Goal: Task Accomplishment & Management: Use online tool/utility

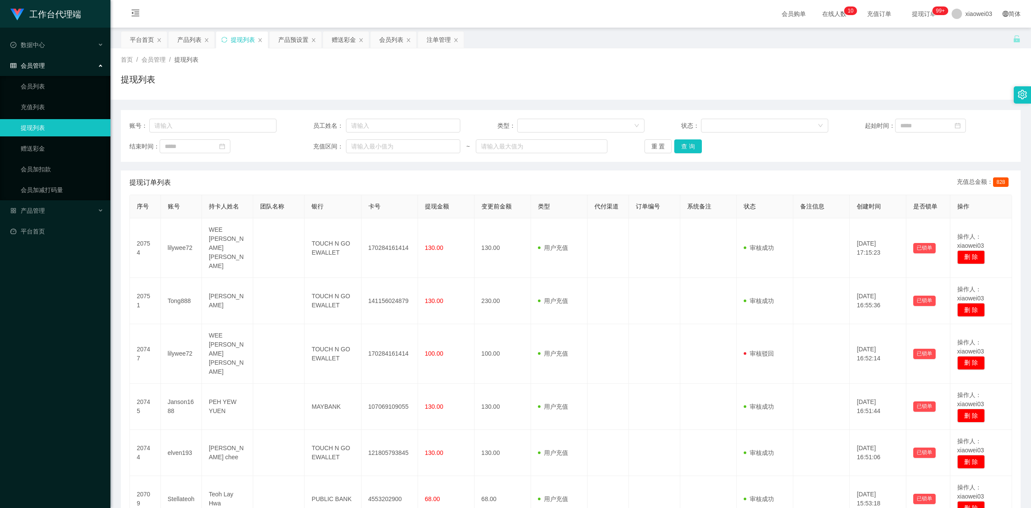
drag, startPoint x: 290, startPoint y: 85, endPoint x: 286, endPoint y: 88, distance: 4.7
click at [288, 86] on div "提现列表" at bounding box center [571, 83] width 900 height 20
click at [271, 68] on div "首页 / 会员管理 / 提现列表 / 提现列表" at bounding box center [571, 74] width 900 height 38
click at [263, 74] on div "提现列表" at bounding box center [571, 83] width 900 height 20
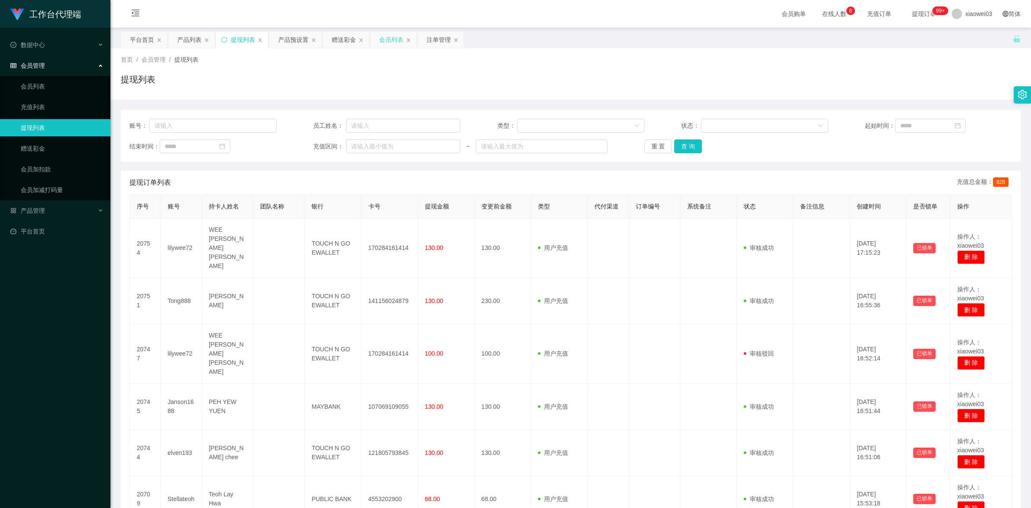
click at [400, 44] on div "会员列表" at bounding box center [391, 39] width 24 height 16
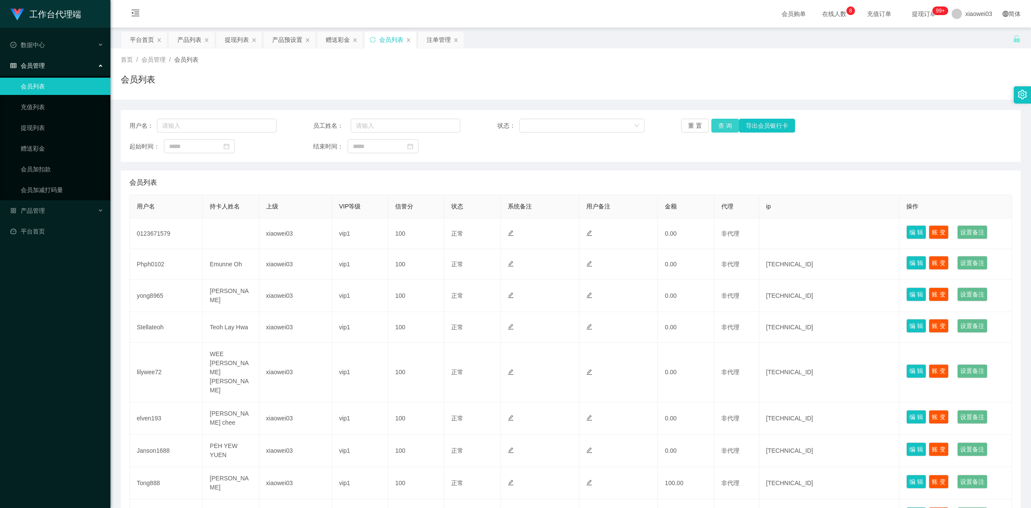
click at [727, 124] on button "查 询" at bounding box center [725, 126] width 28 height 14
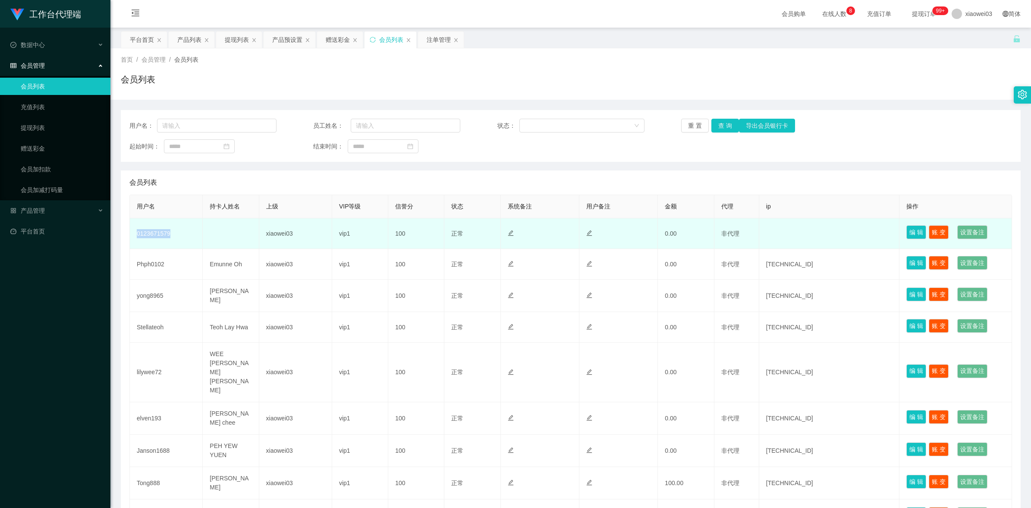
drag, startPoint x: 169, startPoint y: 235, endPoint x: 132, endPoint y: 236, distance: 37.5
click at [132, 236] on td "0123671579" at bounding box center [166, 233] width 73 height 31
copy td "0123671579"
click at [165, 240] on td "0123671579" at bounding box center [166, 233] width 73 height 31
drag, startPoint x: 156, startPoint y: 230, endPoint x: 141, endPoint y: 226, distance: 15.1
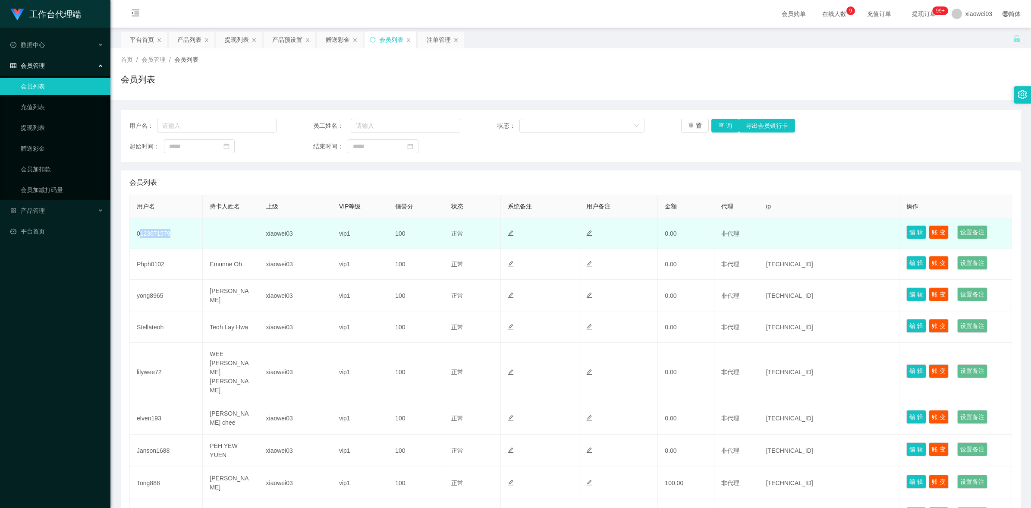
click at [141, 226] on td "0123671579" at bounding box center [166, 233] width 73 height 31
drag, startPoint x: 141, startPoint y: 226, endPoint x: 222, endPoint y: 234, distance: 81.4
click at [222, 234] on td at bounding box center [231, 233] width 56 height 31
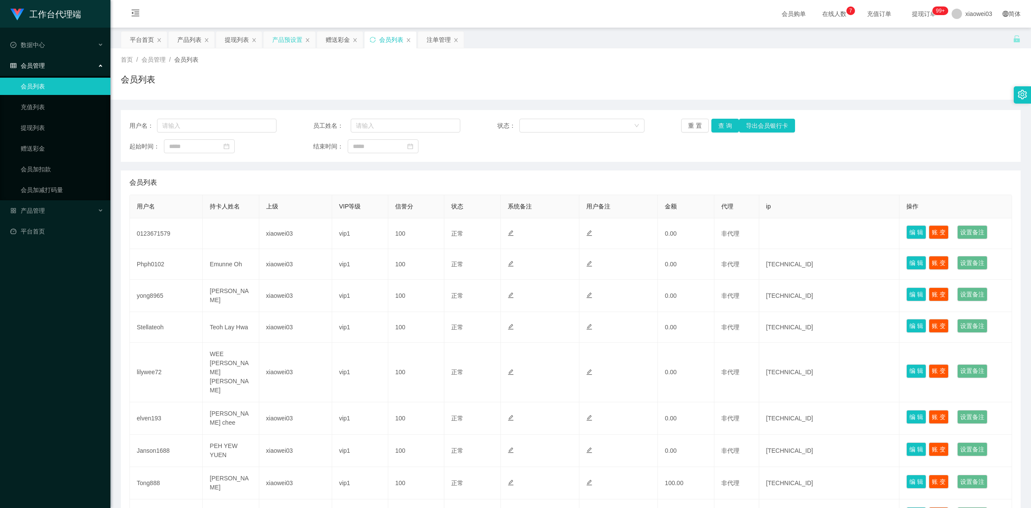
click at [279, 41] on div "产品预设置" at bounding box center [287, 39] width 30 height 16
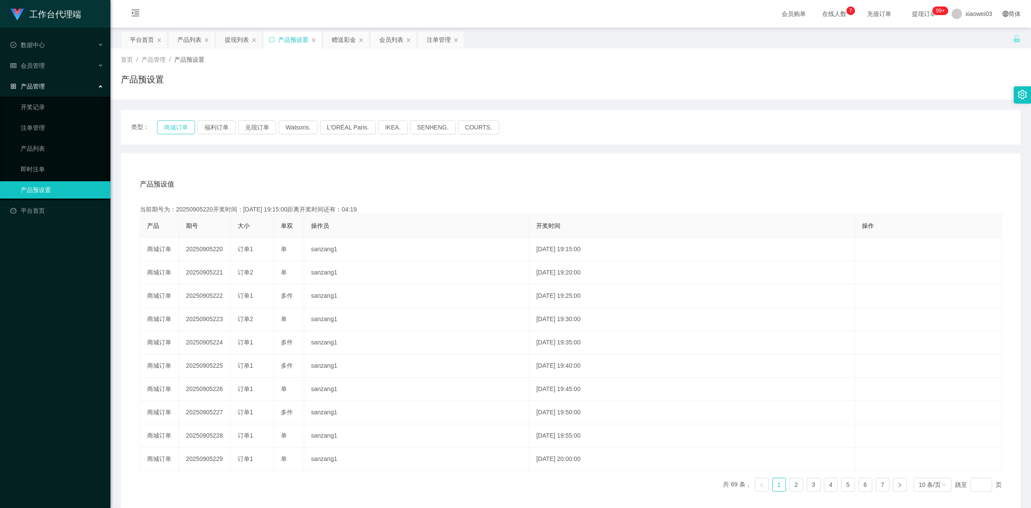
click at [172, 128] on button "商城订单" at bounding box center [176, 127] width 38 height 14
click at [626, 199] on div "产品预设值 添加期号 当前期号为：20250905220开奖时间：[DATE] 19:15:00距离开奖时间还有：04:17 产品 期号 大小 单双 操作员 …" at bounding box center [570, 335] width 879 height 326
click at [429, 34] on div "注单管理" at bounding box center [438, 39] width 24 height 16
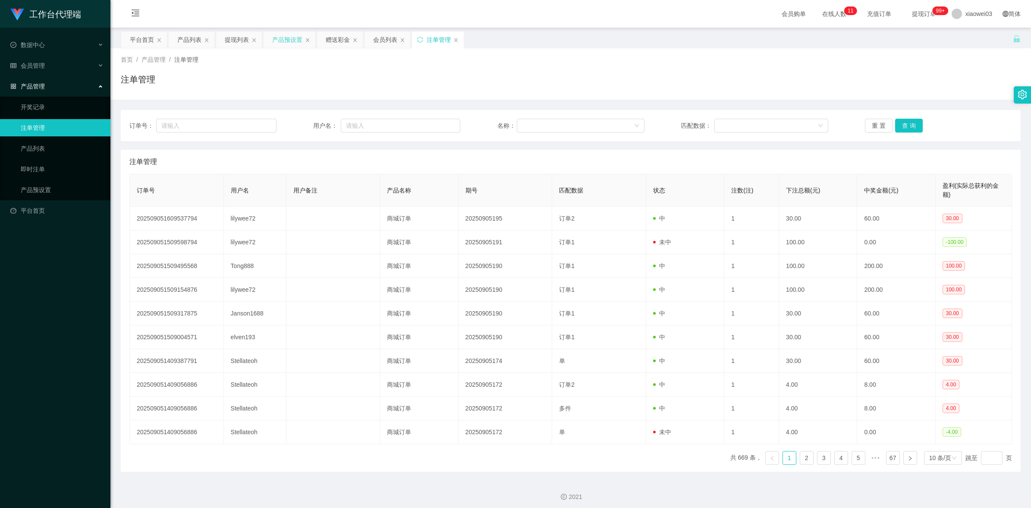
click at [268, 40] on div "产品预设置" at bounding box center [289, 39] width 52 height 16
click at [283, 43] on div "产品预设置" at bounding box center [287, 39] width 30 height 16
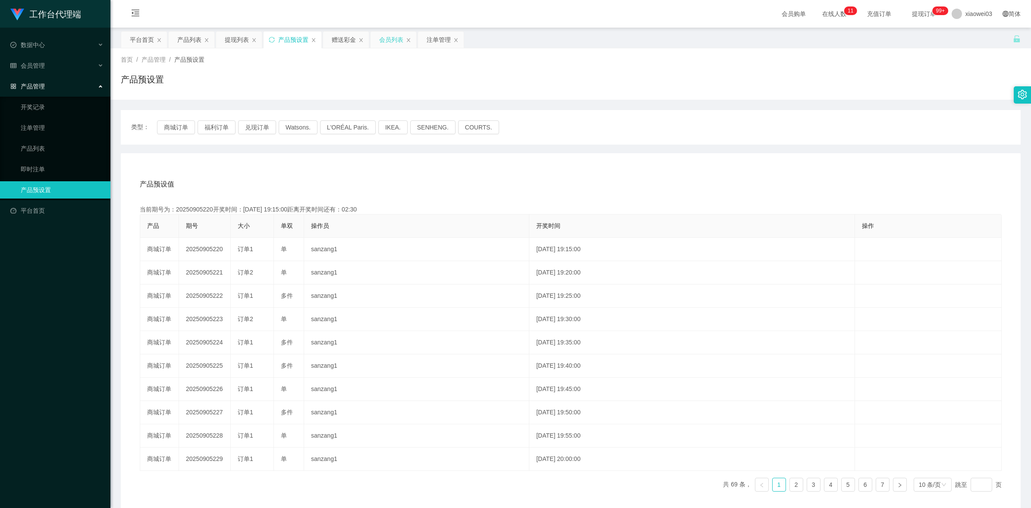
click at [384, 38] on div "会员列表" at bounding box center [391, 39] width 24 height 16
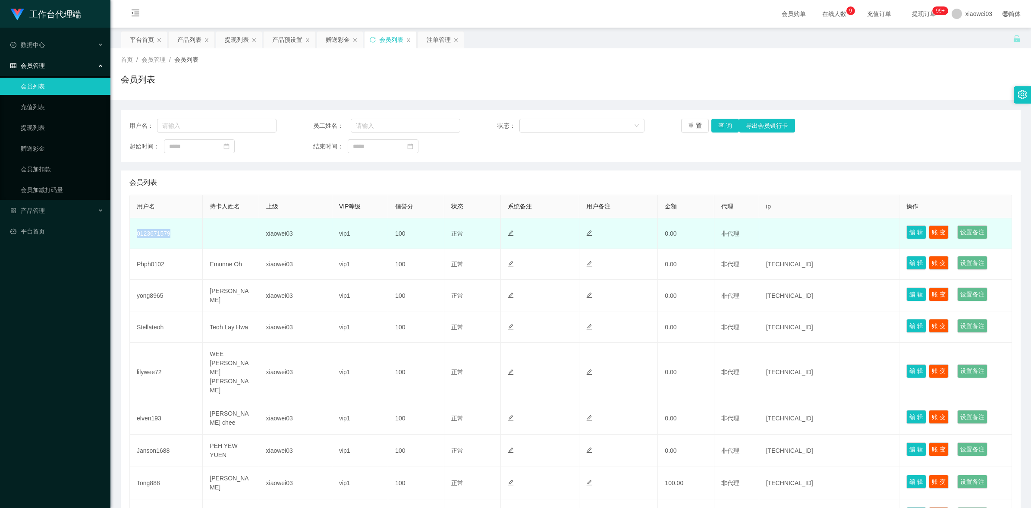
drag, startPoint x: 176, startPoint y: 235, endPoint x: 130, endPoint y: 227, distance: 46.0
click at [130, 227] on td "0123671579" at bounding box center [166, 233] width 73 height 31
copy td "0123671579"
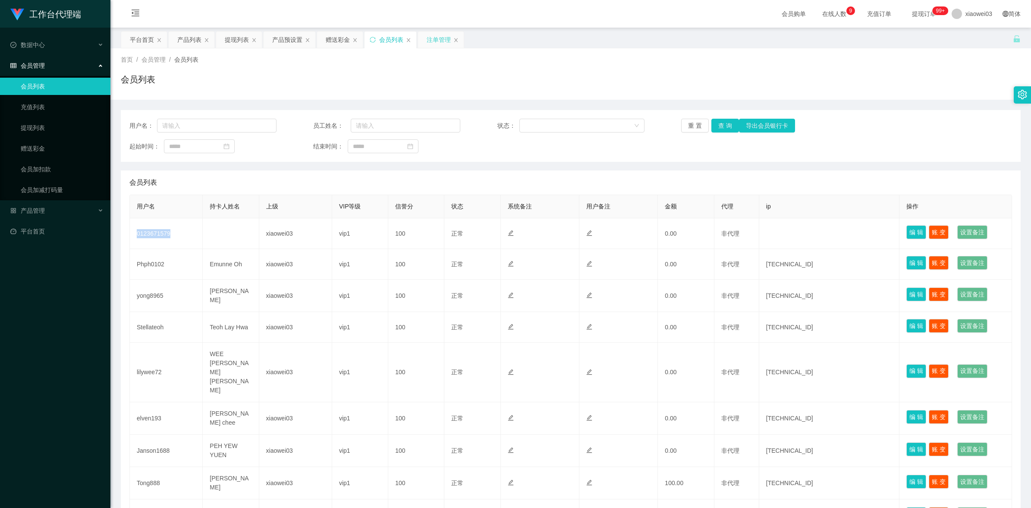
click at [441, 44] on div "注单管理" at bounding box center [438, 39] width 24 height 16
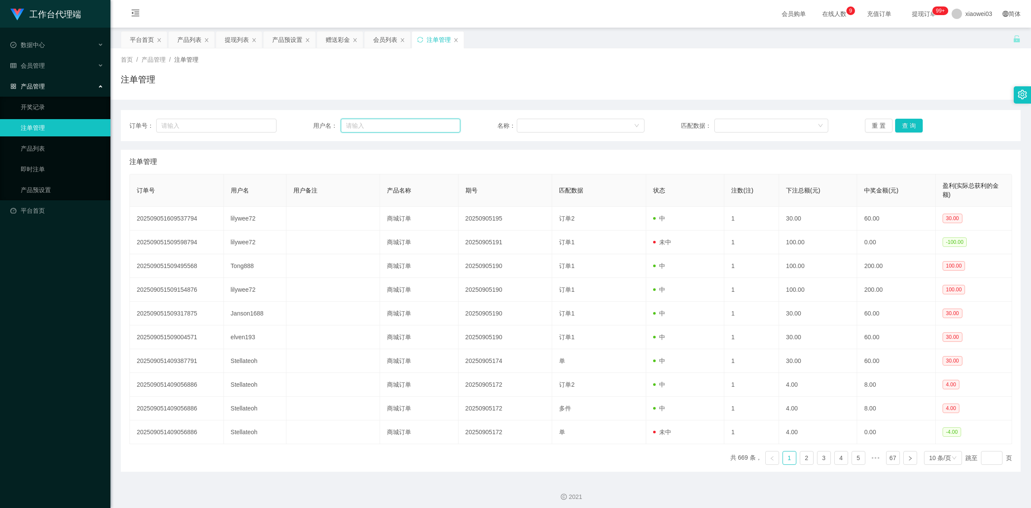
click at [407, 129] on input "text" at bounding box center [400, 126] width 119 height 14
paste input "0123671579"
type input "0123671579"
click at [906, 122] on button "查 询" at bounding box center [909, 126] width 28 height 14
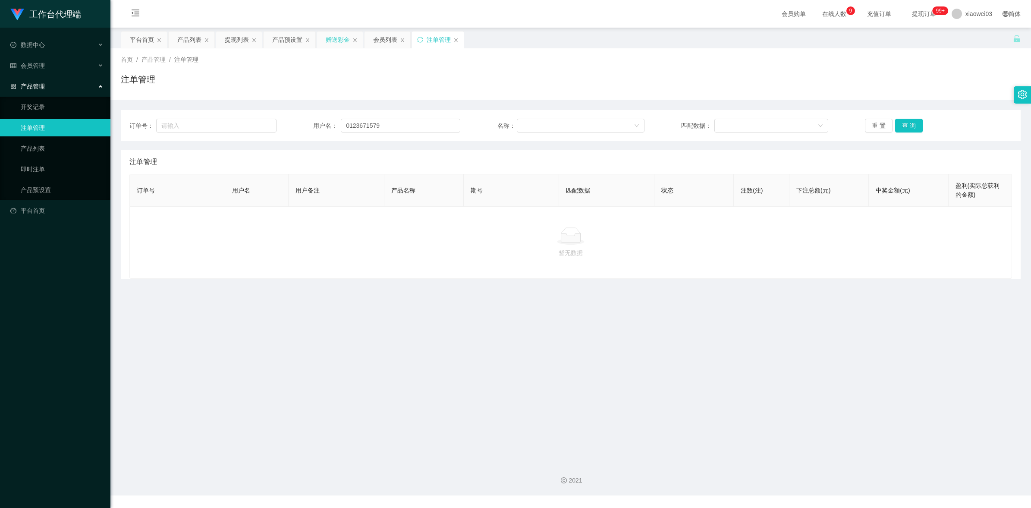
click at [341, 41] on div "赠送彩金" at bounding box center [338, 39] width 24 height 16
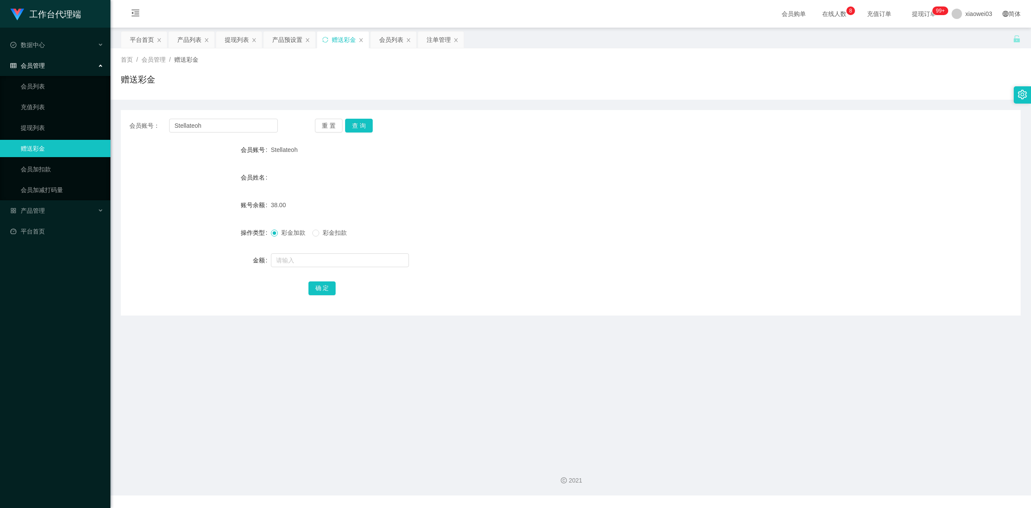
click at [250, 118] on div "会员账号： Stellateoh 重 置 查 询 会员账号 Stellateoh 会员姓名 账号余额 38.00 操作类型 彩金加款 彩金扣款 金额 确 定" at bounding box center [571, 212] width 900 height 205
click at [250, 124] on input "Stellateoh" at bounding box center [223, 126] width 109 height 14
paste input "0123671579"
type input "0123671579"
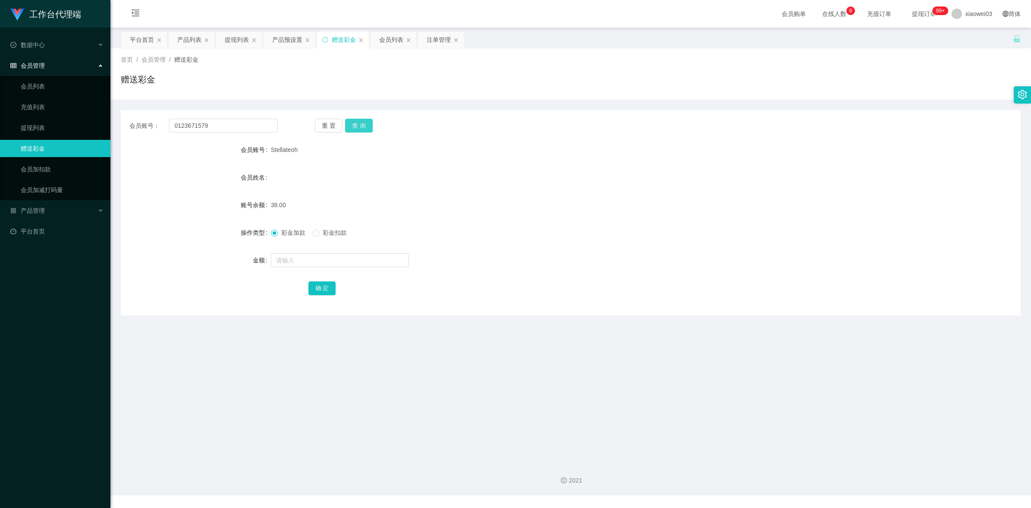
click at [369, 119] on button "查 询" at bounding box center [359, 126] width 28 height 14
click at [477, 178] on div "会员姓名" at bounding box center [571, 177] width 900 height 17
click at [439, 41] on div "注单管理" at bounding box center [438, 39] width 24 height 16
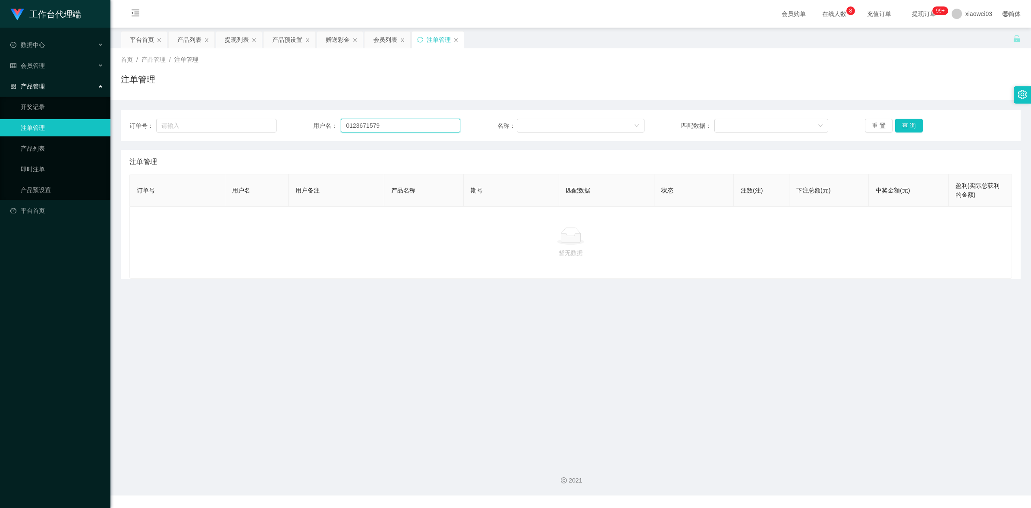
click at [427, 121] on input "0123671579" at bounding box center [400, 126] width 119 height 14
click at [913, 118] on div "订单号： 用户名： 0123671579 名称： 匹配数据： 重 置 查 询" at bounding box center [571, 125] width 900 height 31
drag, startPoint x: 911, startPoint y: 125, endPoint x: 857, endPoint y: 152, distance: 60.0
click at [911, 126] on button "查 询" at bounding box center [909, 126] width 28 height 14
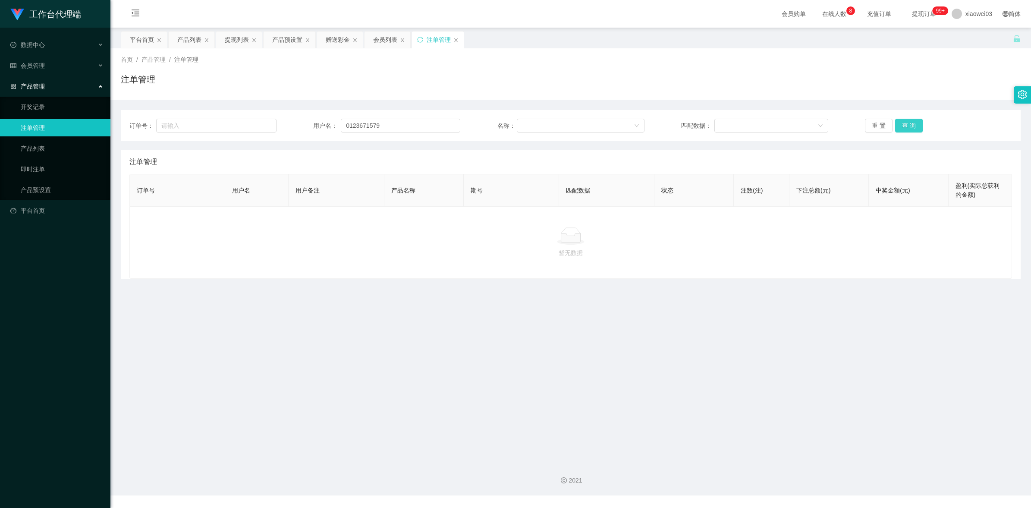
click at [915, 127] on button "查 询" at bounding box center [909, 126] width 28 height 14
click at [699, 266] on div "暂无数据" at bounding box center [570, 242] width 882 height 72
click at [910, 130] on button "查 询" at bounding box center [909, 126] width 28 height 14
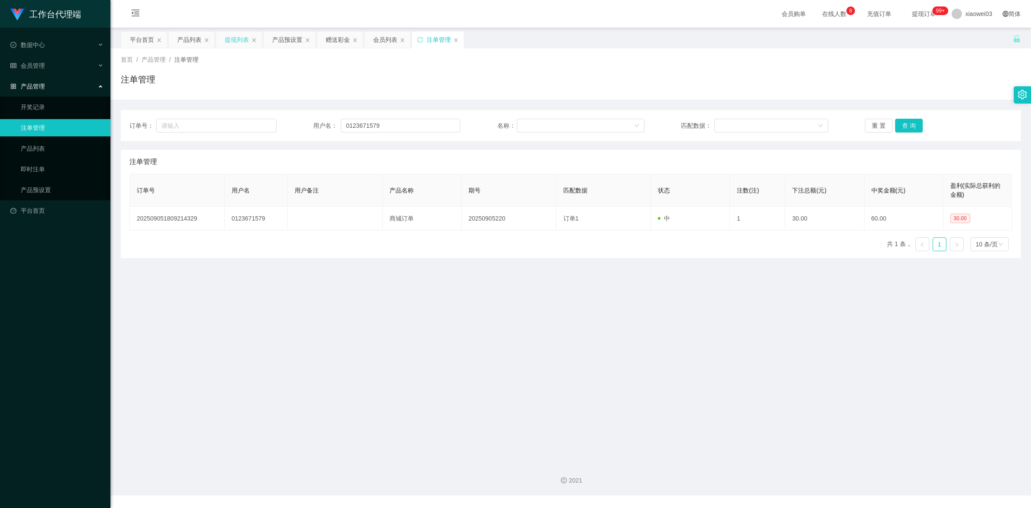
click at [229, 39] on div "提现列表" at bounding box center [237, 39] width 24 height 16
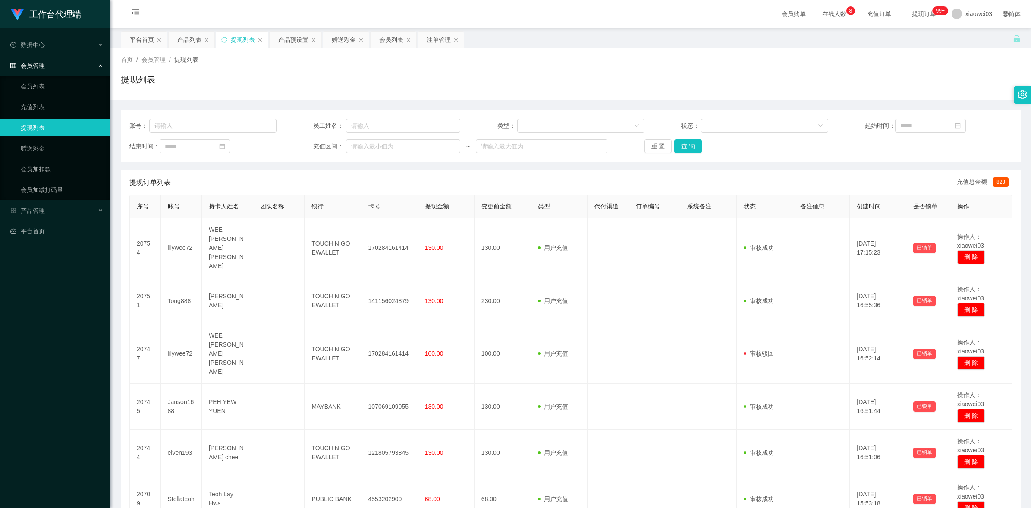
click at [684, 138] on div "账号： 员工姓名： 类型： 状态： 起始时间： 结束时间： 充值区间： ~ 重 置 查 询" at bounding box center [571, 136] width 900 height 52
click at [689, 147] on button "查 询" at bounding box center [688, 146] width 28 height 14
click at [689, 147] on div "重 置 查 询" at bounding box center [717, 146] width 147 height 14
drag, startPoint x: 689, startPoint y: 147, endPoint x: 649, endPoint y: 143, distance: 39.4
click at [649, 143] on button "重 置" at bounding box center [658, 146] width 28 height 14
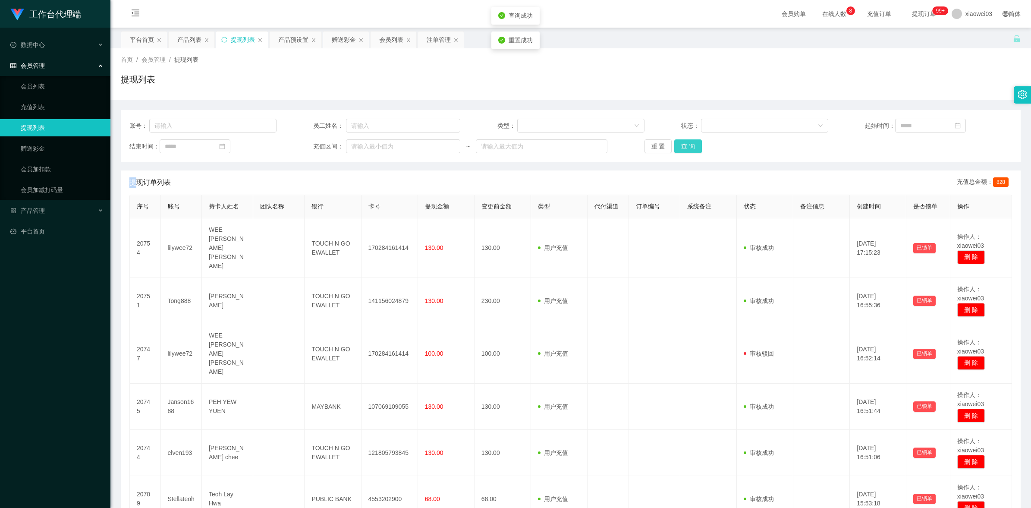
click at [689, 150] on button "查 询" at bounding box center [688, 146] width 28 height 14
click at [395, 127] on input "text" at bounding box center [403, 126] width 114 height 14
click at [247, 130] on input "text" at bounding box center [212, 126] width 127 height 14
paste input "0123671579"
type input "0123671579"
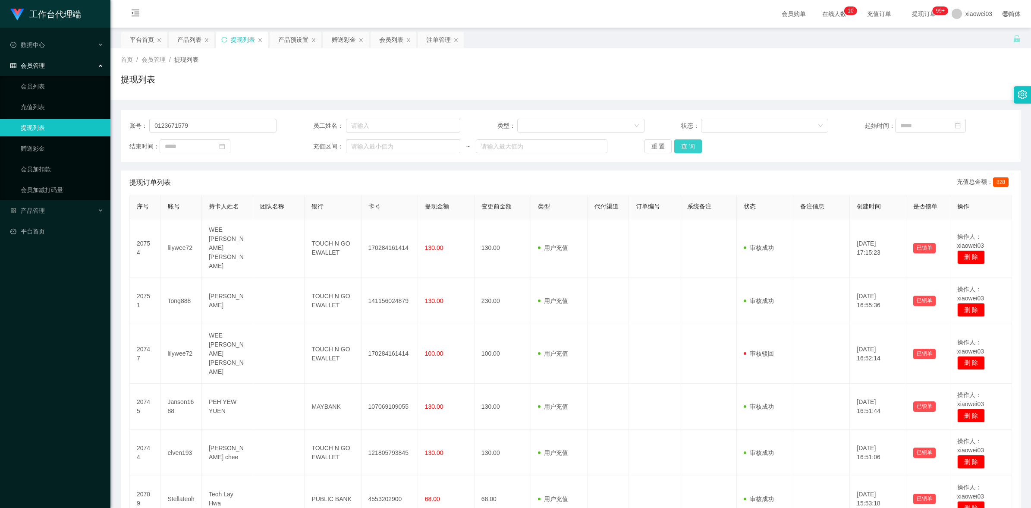
click at [687, 145] on button "查 询" at bounding box center [688, 146] width 28 height 14
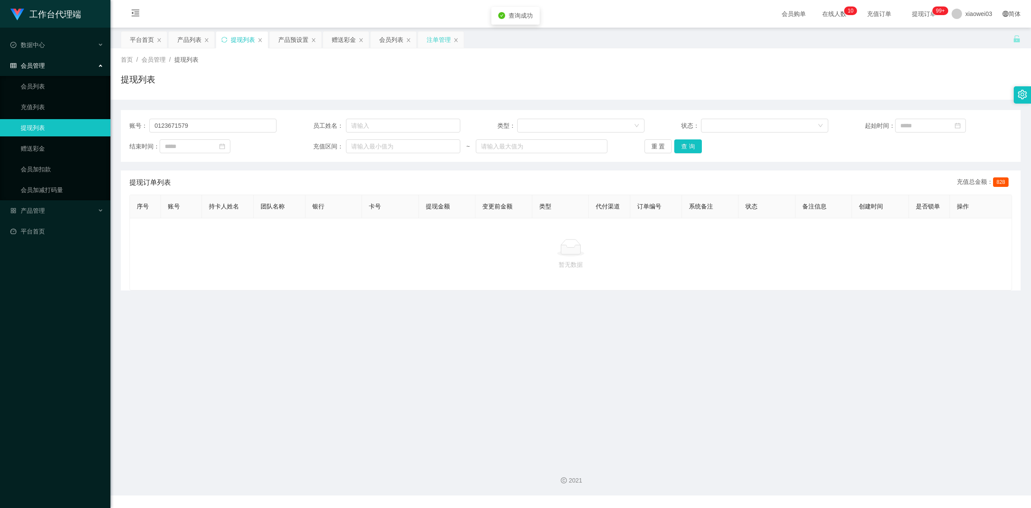
click at [436, 42] on div "注单管理" at bounding box center [438, 39] width 24 height 16
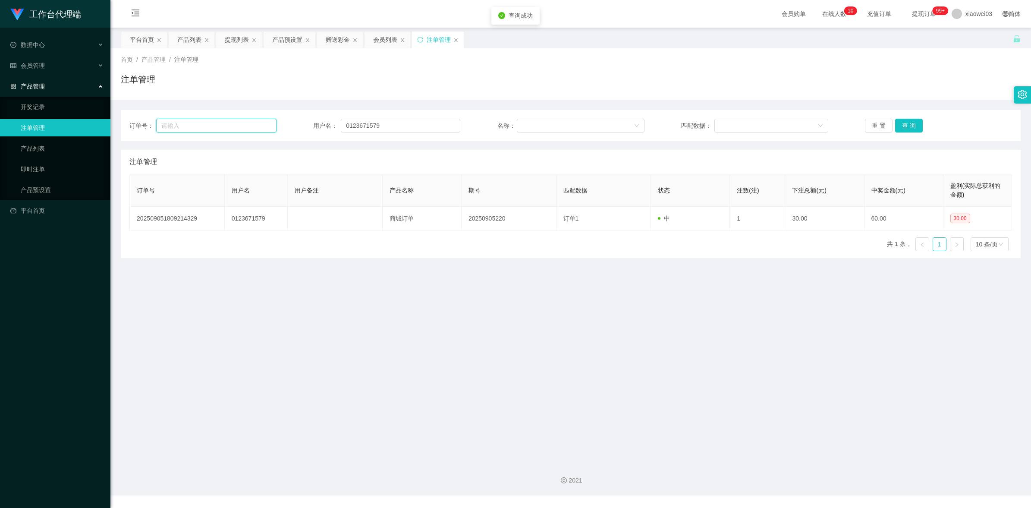
click at [237, 127] on input "text" at bounding box center [216, 126] width 120 height 14
click at [912, 125] on button "查 询" at bounding box center [909, 126] width 28 height 14
click at [644, 344] on main "关闭左侧 关闭右侧 关闭其它 刷新页面 平台首页 产品列表 提现列表 产品预设置 赠送彩金 会员列表 注单管理 首页 / 产品管理 / 注单管理 / 注单管理…" at bounding box center [570, 241] width 920 height 427
click at [911, 122] on button "查 询" at bounding box center [909, 126] width 28 height 14
